Goal: Find specific page/section: Find specific page/section

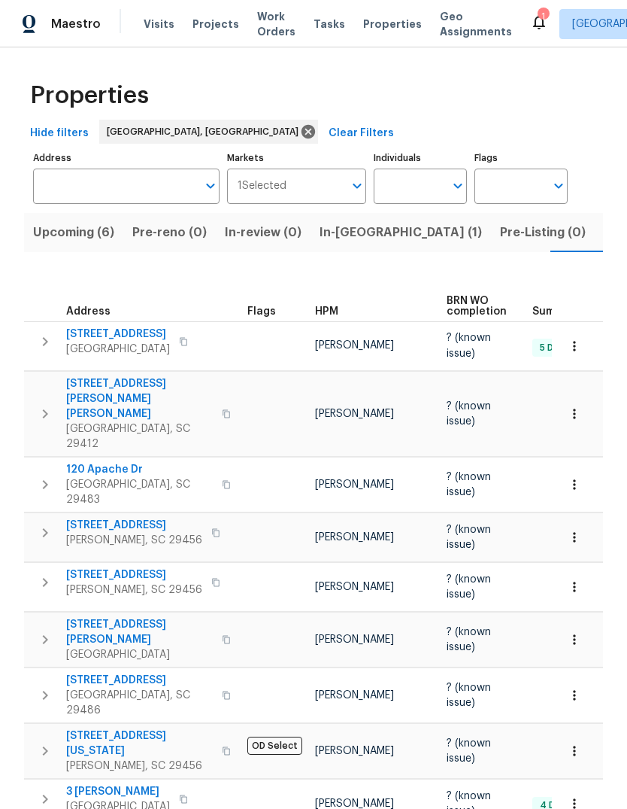
scroll to position [0, 27]
click at [158, 30] on span "Visits" at bounding box center [159, 24] width 31 height 15
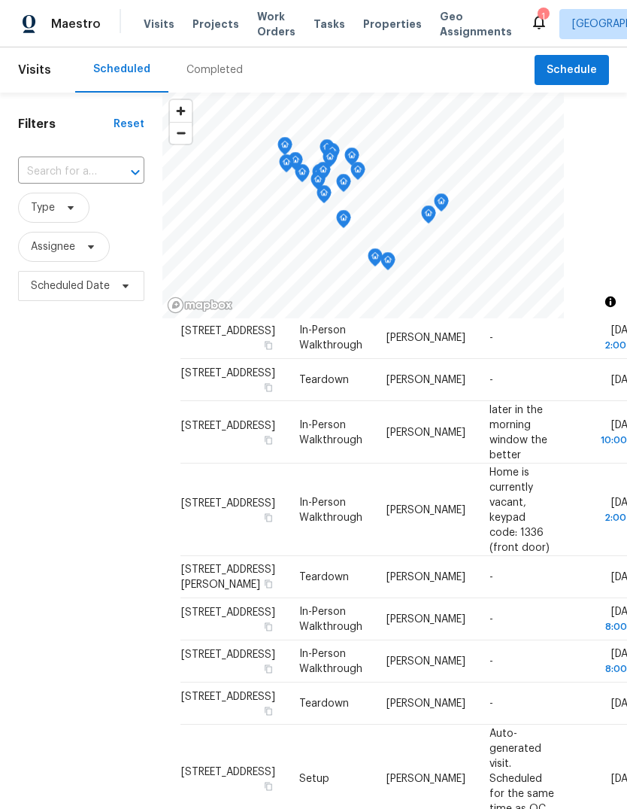
scroll to position [141, 0]
click at [365, 30] on span "Properties" at bounding box center [392, 24] width 59 height 15
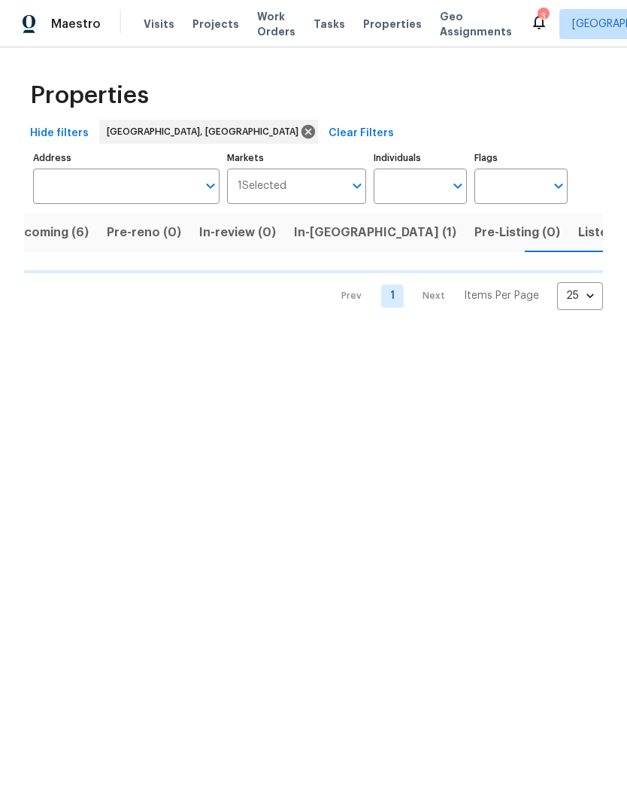
scroll to position [0, 27]
